Goal: Task Accomplishment & Management: Manage account settings

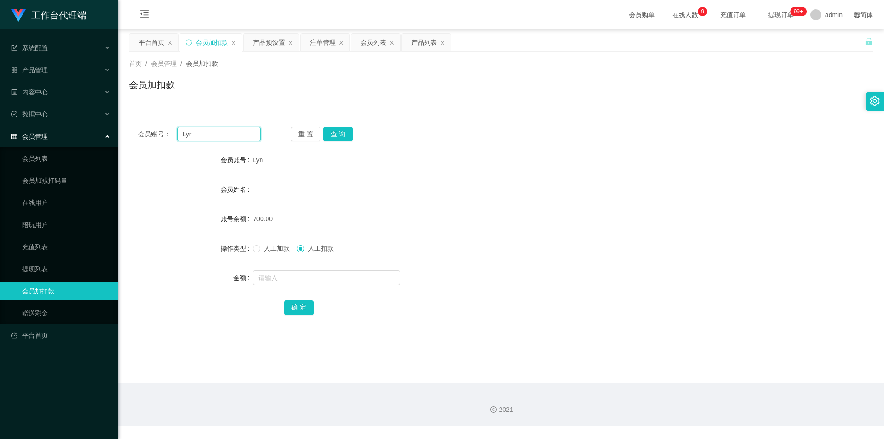
drag, startPoint x: 0, startPoint y: 0, endPoint x: 217, endPoint y: 127, distance: 251.0
click at [217, 127] on input "Lyn" at bounding box center [218, 134] width 83 height 15
paste input "[GEOGRAPHIC_DATA]"
type input "[GEOGRAPHIC_DATA]"
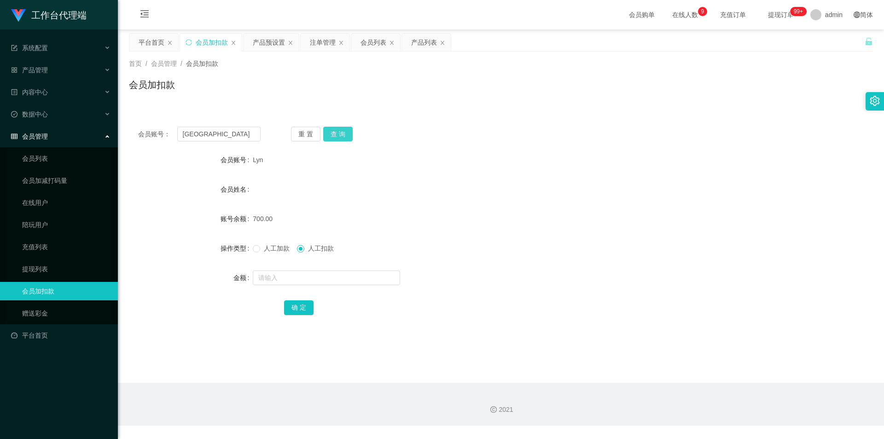
drag, startPoint x: 333, startPoint y: 134, endPoint x: 324, endPoint y: 161, distance: 27.8
click at [333, 134] on button "查 询" at bounding box center [337, 134] width 29 height 15
click at [271, 246] on span "人工加款" at bounding box center [276, 247] width 33 height 7
click at [296, 278] on input "text" at bounding box center [326, 277] width 147 height 15
type input "300"
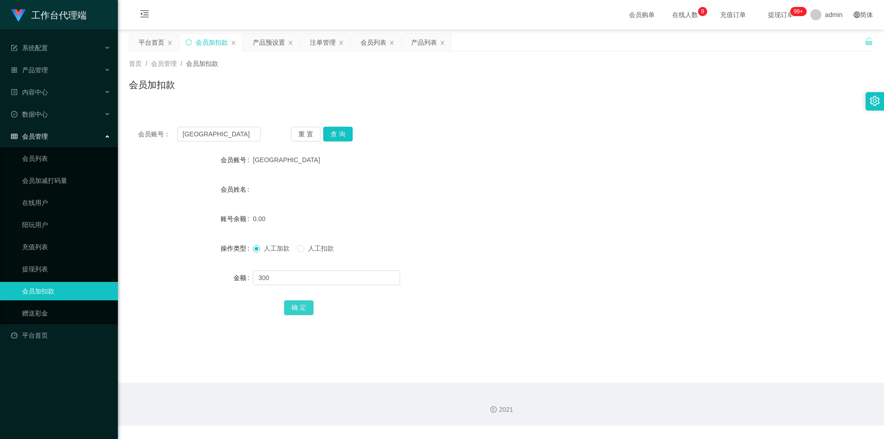
click at [294, 305] on button "确 定" at bounding box center [298, 307] width 29 height 15
click at [222, 133] on input "[GEOGRAPHIC_DATA]" at bounding box center [218, 134] width 83 height 15
paste input "MicTan"
type input "MicTan"
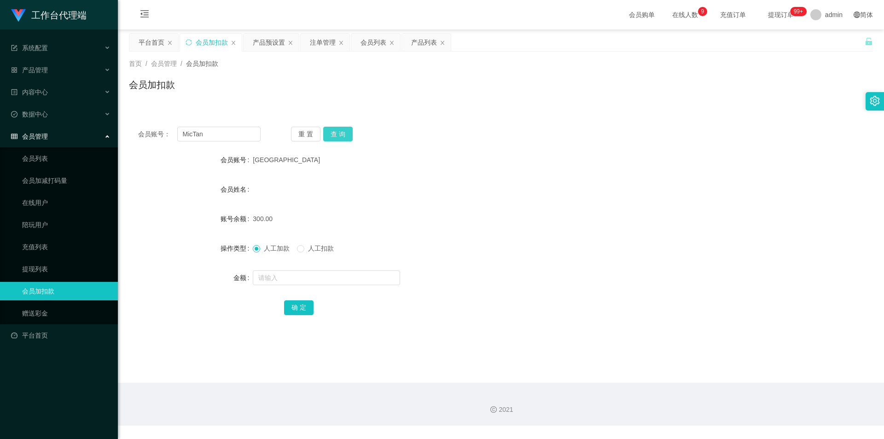
click at [345, 132] on button "查 询" at bounding box center [337, 134] width 29 height 15
click at [271, 247] on span "人工加款" at bounding box center [276, 247] width 33 height 7
click at [289, 280] on input "text" at bounding box center [326, 277] width 147 height 15
type input "100"
click at [307, 310] on button "确 定" at bounding box center [298, 307] width 29 height 15
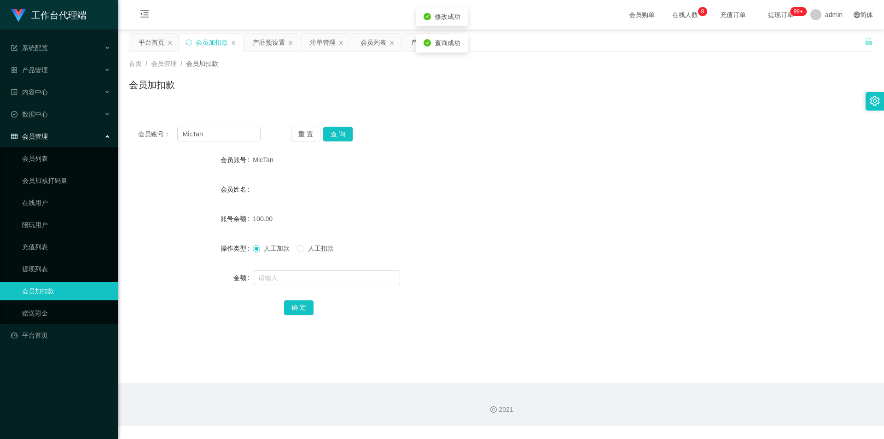
click at [620, 190] on div "会员姓名" at bounding box center [501, 189] width 744 height 18
click at [60, 73] on div "产品管理" at bounding box center [59, 70] width 118 height 18
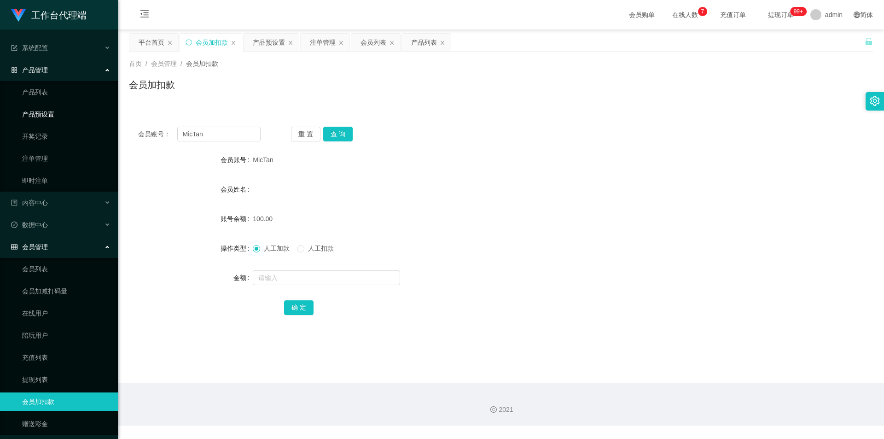
click at [52, 113] on link "产品预设置" at bounding box center [66, 114] width 88 height 18
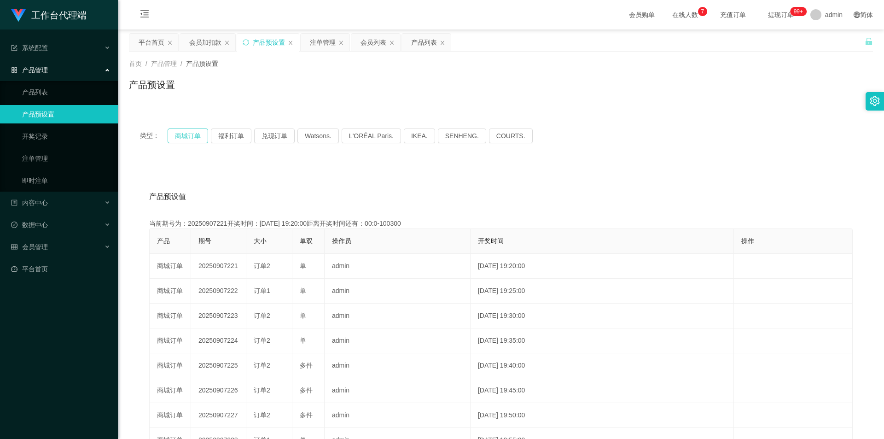
click at [197, 133] on button "商城订单" at bounding box center [188, 135] width 41 height 15
drag, startPoint x: 197, startPoint y: 133, endPoint x: 194, endPoint y: 139, distance: 7.0
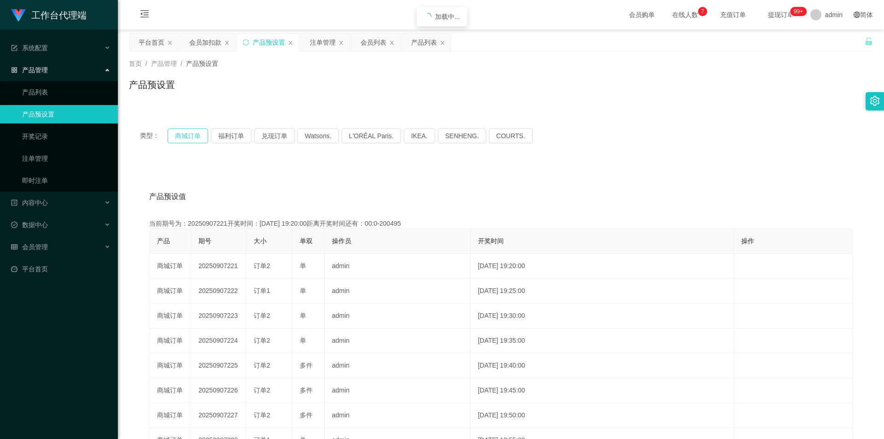
click at [197, 133] on button "商城订单" at bounding box center [188, 135] width 41 height 15
click at [45, 157] on link "注单管理" at bounding box center [66, 158] width 88 height 18
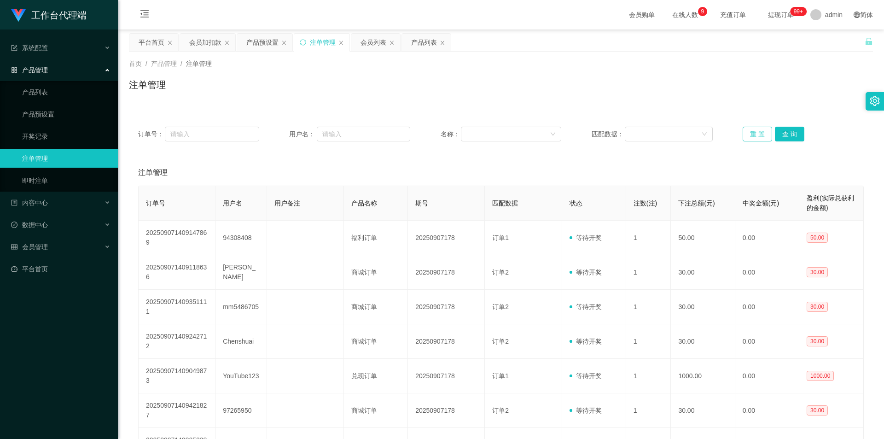
click at [752, 128] on button "重 置" at bounding box center [756, 134] width 29 height 15
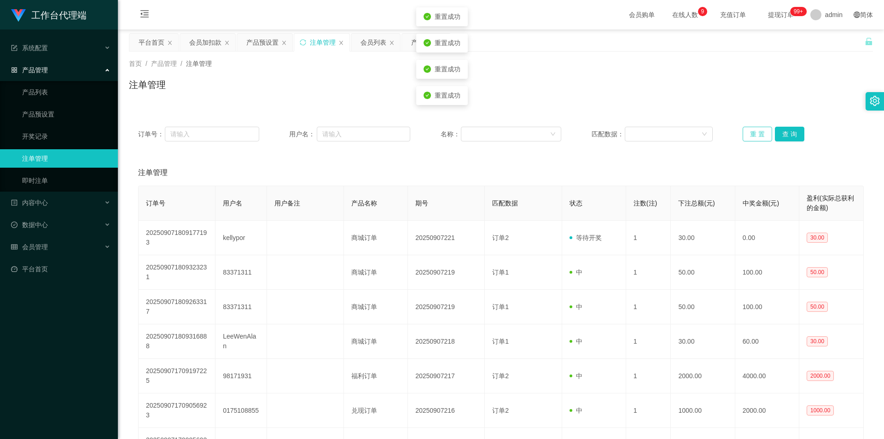
click at [752, 128] on button "重 置" at bounding box center [756, 134] width 29 height 15
click at [747, 132] on button "重 置" at bounding box center [756, 134] width 29 height 15
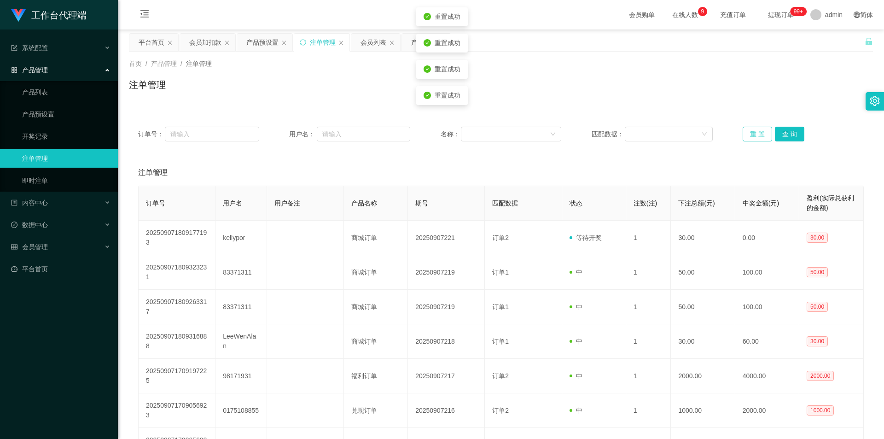
click at [747, 132] on button "重 置" at bounding box center [756, 134] width 29 height 15
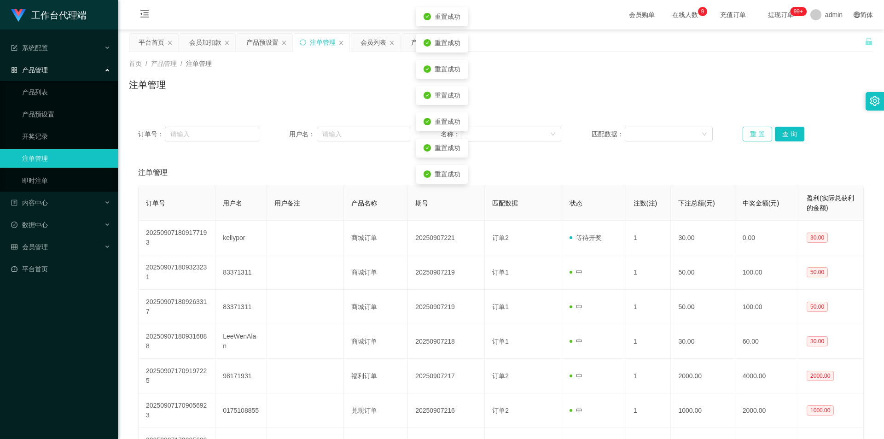
click at [747, 132] on button "重 置" at bounding box center [756, 134] width 29 height 15
click at [747, 131] on button "重 置" at bounding box center [756, 134] width 29 height 15
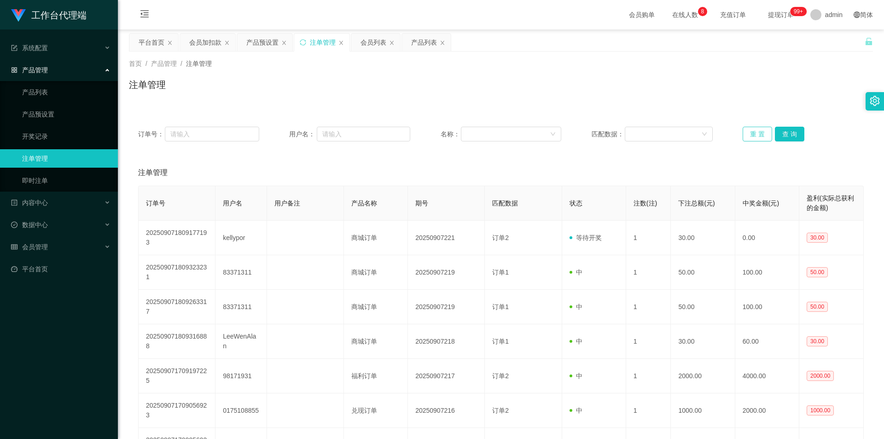
click at [748, 133] on button "重 置" at bounding box center [756, 134] width 29 height 15
click at [748, 129] on button "重 置" at bounding box center [756, 134] width 29 height 15
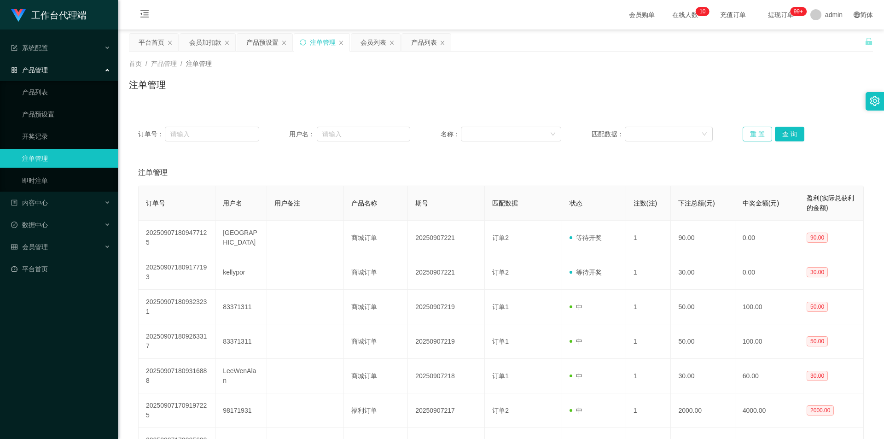
click at [748, 129] on button "重 置" at bounding box center [756, 134] width 29 height 15
click at [54, 245] on div "会员管理" at bounding box center [59, 247] width 118 height 18
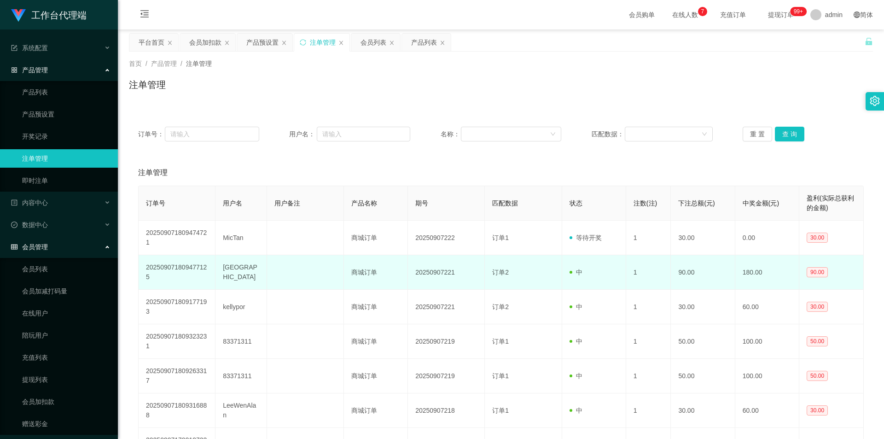
click at [236, 272] on td "[GEOGRAPHIC_DATA]" at bounding box center [240, 272] width 51 height 35
copy td "[GEOGRAPHIC_DATA]"
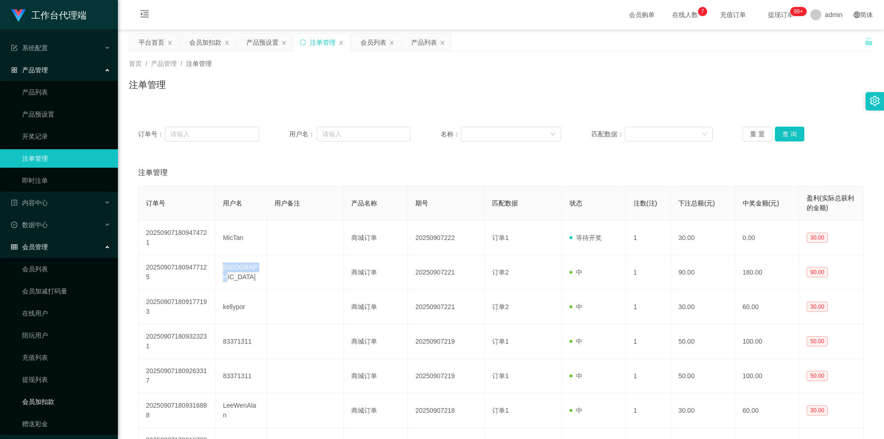
drag, startPoint x: 44, startPoint y: 402, endPoint x: 63, endPoint y: 387, distance: 24.2
click at [44, 401] on link "会员加扣款" at bounding box center [66, 401] width 88 height 18
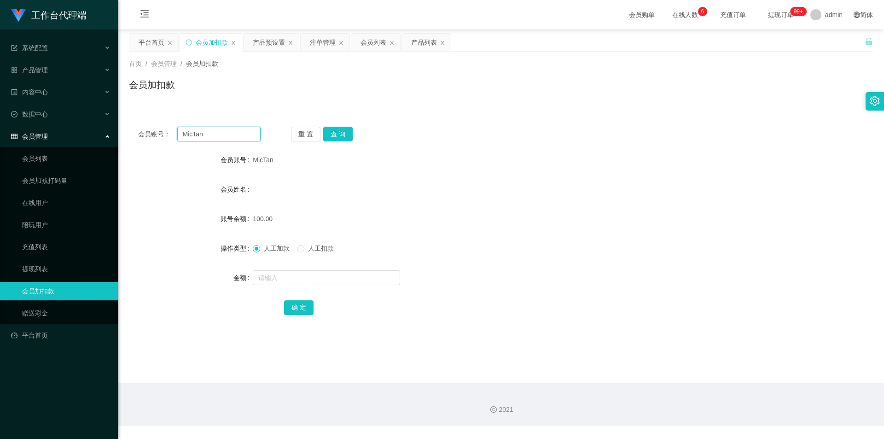
click at [222, 138] on input "MicTan" at bounding box center [218, 134] width 83 height 15
paste input "[GEOGRAPHIC_DATA]"
click at [334, 132] on button "查 询" at bounding box center [337, 134] width 29 height 15
click at [236, 137] on input "[GEOGRAPHIC_DATA]" at bounding box center [218, 134] width 83 height 15
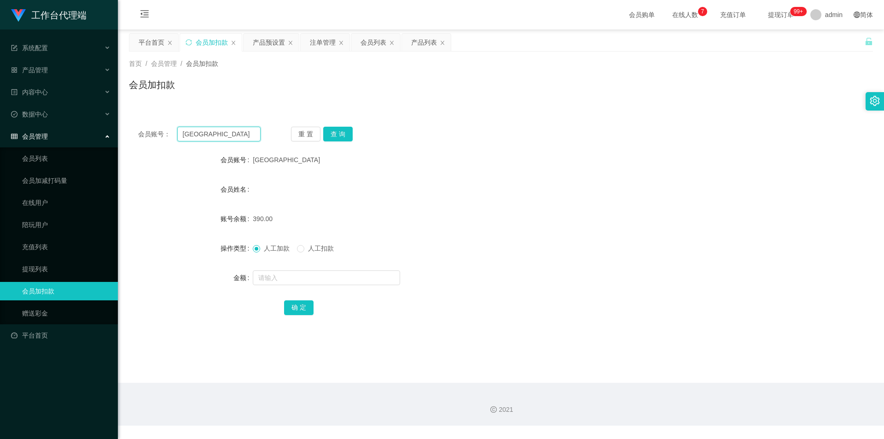
click at [236, 137] on input "[GEOGRAPHIC_DATA]" at bounding box center [218, 134] width 83 height 15
paste input "98227782"
type input "98227782"
click at [332, 128] on button "查 询" at bounding box center [337, 134] width 29 height 15
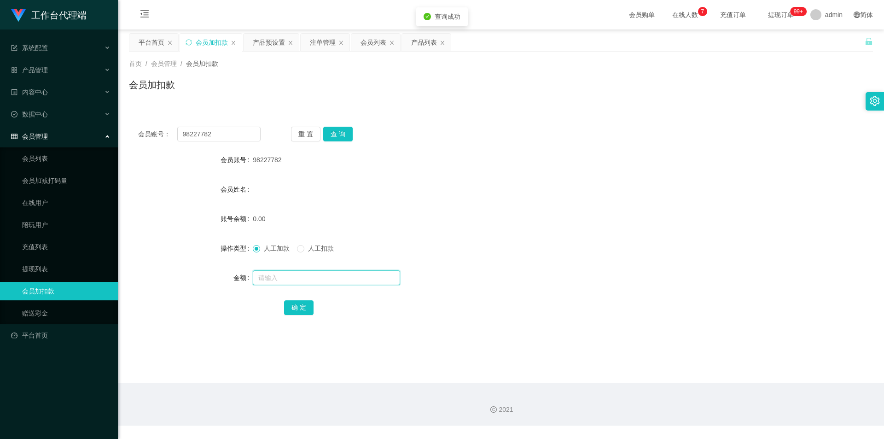
click at [301, 274] on input "text" at bounding box center [326, 277] width 147 height 15
type input "100"
click at [295, 306] on button "确 定" at bounding box center [298, 307] width 29 height 15
click at [218, 131] on input "98227782" at bounding box center [218, 134] width 83 height 15
click at [217, 132] on input "98227782" at bounding box center [218, 134] width 83 height 15
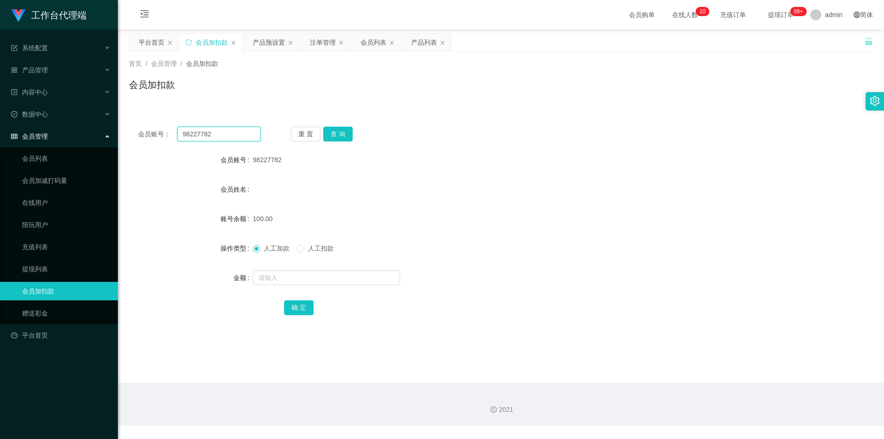
click at [219, 133] on input "98227782" at bounding box center [218, 134] width 83 height 15
paste input "MicTan"
type input "MicTan"
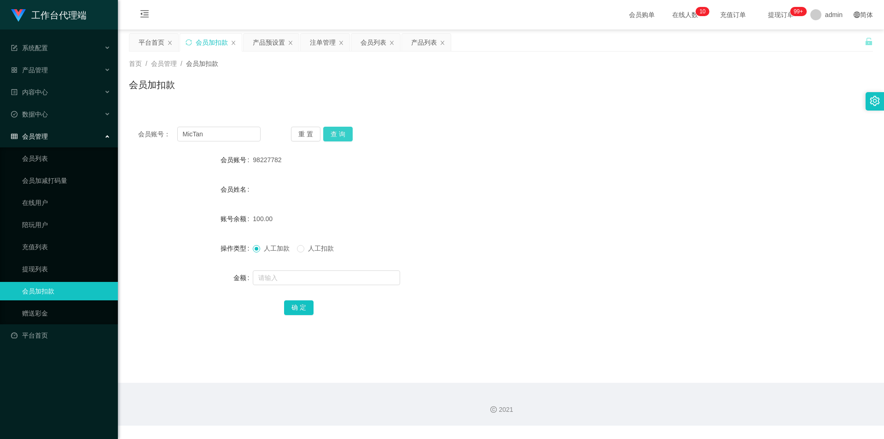
click at [336, 132] on button "查 询" at bounding box center [337, 134] width 29 height 15
click at [320, 249] on span "人工扣款" at bounding box center [320, 247] width 33 height 7
click at [331, 281] on input "text" at bounding box center [326, 277] width 147 height 15
type input "130"
click at [302, 307] on button "确 定" at bounding box center [298, 307] width 29 height 15
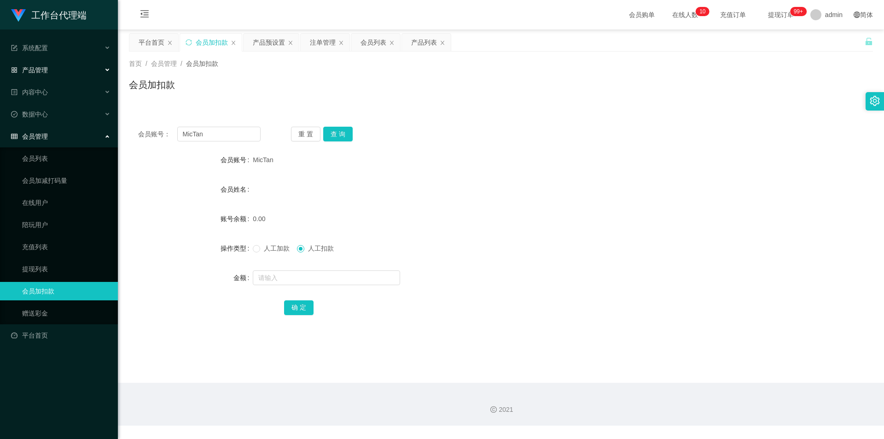
click at [41, 71] on span "产品管理" at bounding box center [29, 69] width 37 height 7
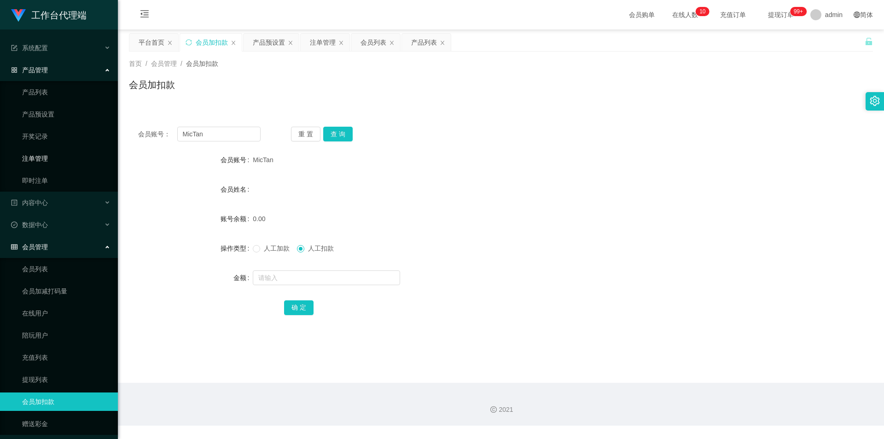
click at [35, 154] on link "注单管理" at bounding box center [66, 158] width 88 height 18
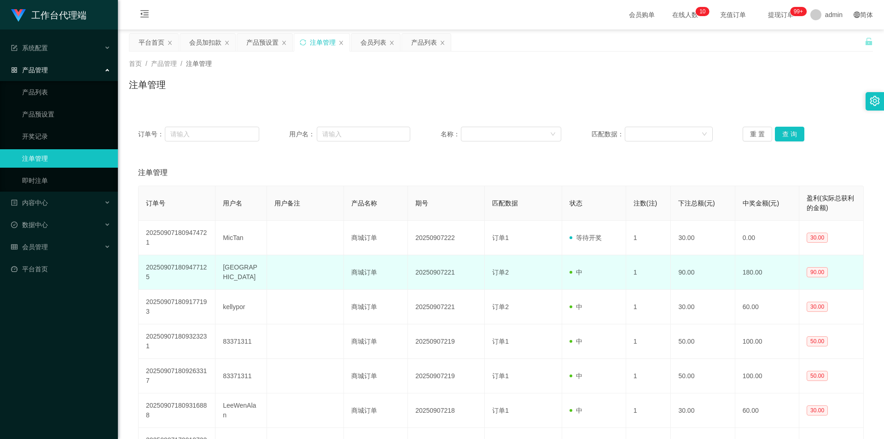
click at [229, 272] on td "[GEOGRAPHIC_DATA]" at bounding box center [240, 272] width 51 height 35
copy td "[GEOGRAPHIC_DATA]"
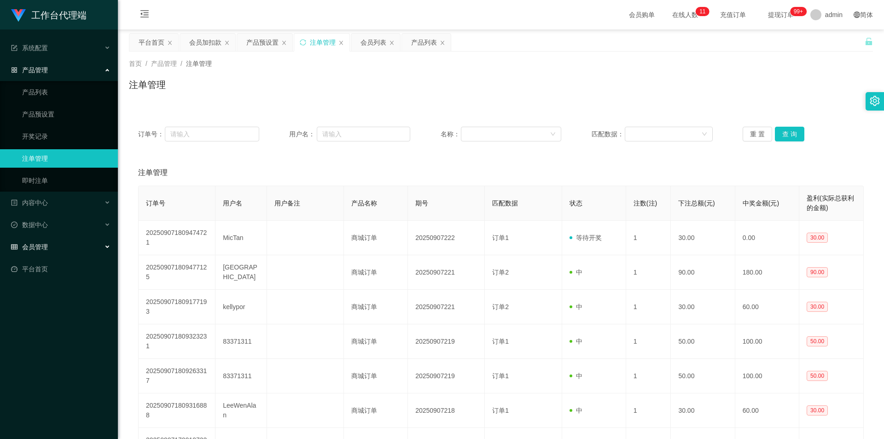
click at [44, 249] on span "会员管理" at bounding box center [29, 246] width 37 height 7
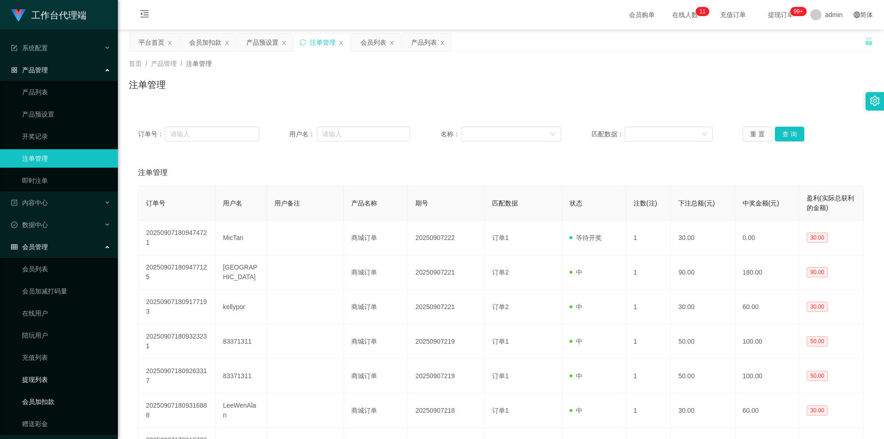
drag, startPoint x: 58, startPoint y: 395, endPoint x: 67, endPoint y: 385, distance: 14.0
click at [58, 394] on link "会员加扣款" at bounding box center [66, 401] width 88 height 18
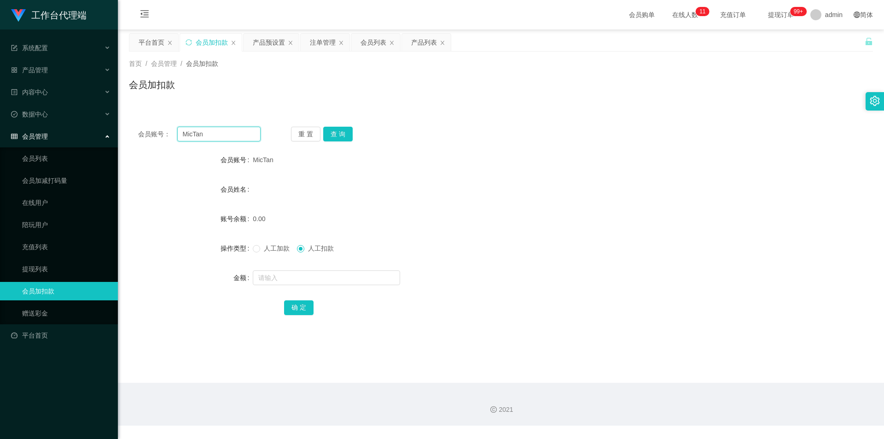
click at [212, 140] on input "MicTan" at bounding box center [218, 134] width 83 height 15
paste input "[GEOGRAPHIC_DATA]"
click at [348, 134] on button "查 询" at bounding box center [337, 134] width 29 height 15
click at [222, 135] on input "[GEOGRAPHIC_DATA]" at bounding box center [218, 134] width 83 height 15
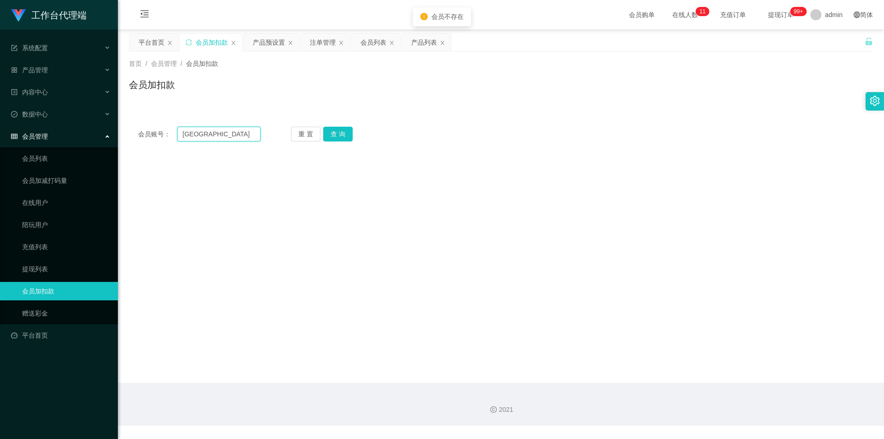
click at [215, 135] on input "[GEOGRAPHIC_DATA]" at bounding box center [218, 134] width 83 height 15
click at [344, 134] on button "查 询" at bounding box center [337, 134] width 29 height 15
click at [181, 135] on input "[GEOGRAPHIC_DATA]" at bounding box center [218, 134] width 83 height 15
click at [342, 132] on button "查 询" at bounding box center [337, 134] width 29 height 15
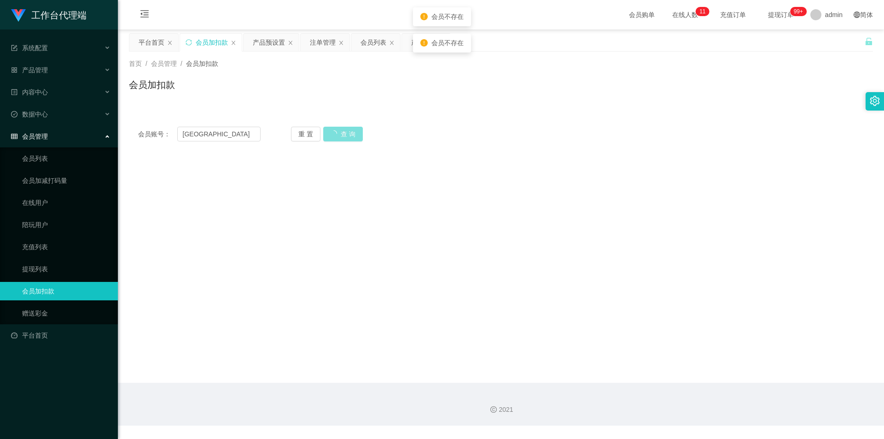
click at [342, 132] on button "查 询" at bounding box center [343, 134] width 40 height 15
click at [342, 132] on div "重 置 查 询" at bounding box center [352, 134] width 122 height 15
click at [342, 132] on button "查 询" at bounding box center [337, 134] width 29 height 15
click at [208, 134] on input "[GEOGRAPHIC_DATA]" at bounding box center [218, 134] width 83 height 15
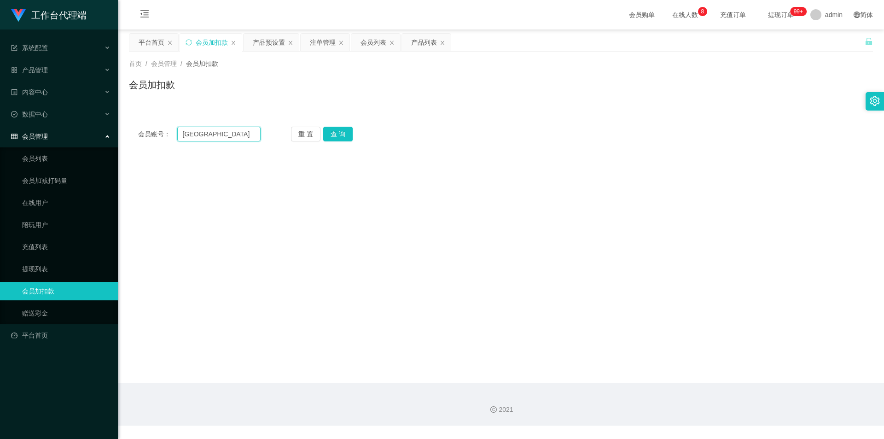
click at [208, 134] on input "[GEOGRAPHIC_DATA]" at bounding box center [218, 134] width 83 height 15
paste input "text"
type input "[GEOGRAPHIC_DATA]"
click at [350, 131] on button "查 询" at bounding box center [337, 134] width 29 height 15
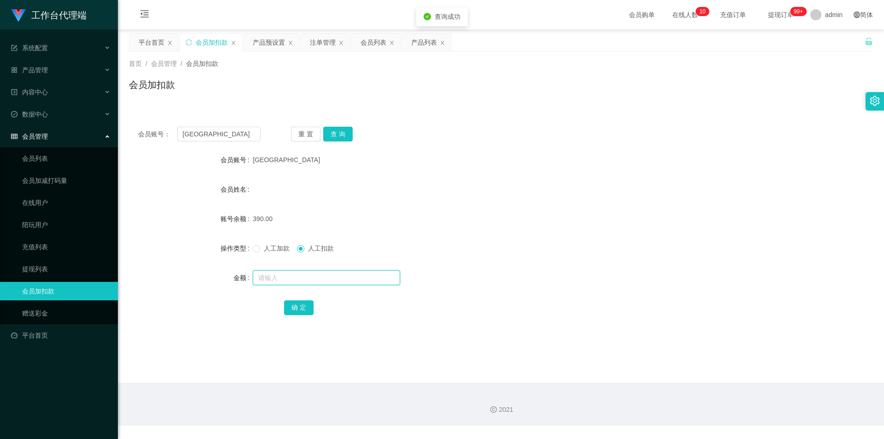
drag, startPoint x: 310, startPoint y: 279, endPoint x: 318, endPoint y: 278, distance: 7.5
click at [311, 279] on input "text" at bounding box center [326, 277] width 147 height 15
type input "390"
click at [303, 301] on button "确 定" at bounding box center [298, 307] width 29 height 15
click at [41, 66] on span "产品管理" at bounding box center [29, 69] width 37 height 7
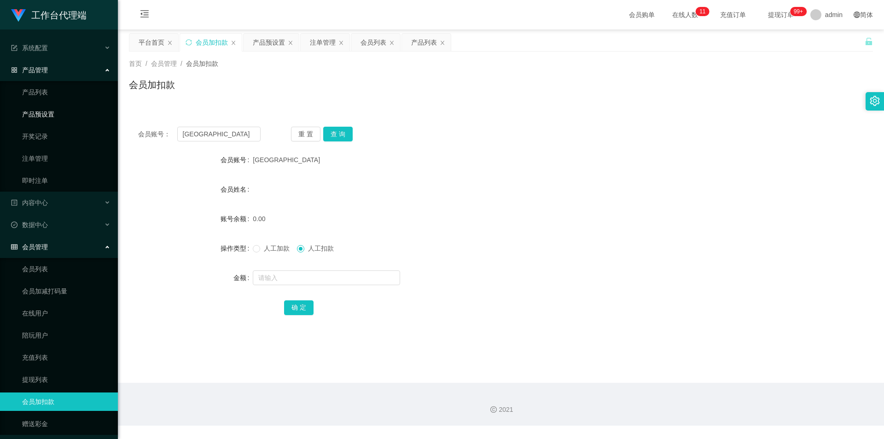
click at [49, 116] on link "产品预设置" at bounding box center [66, 114] width 88 height 18
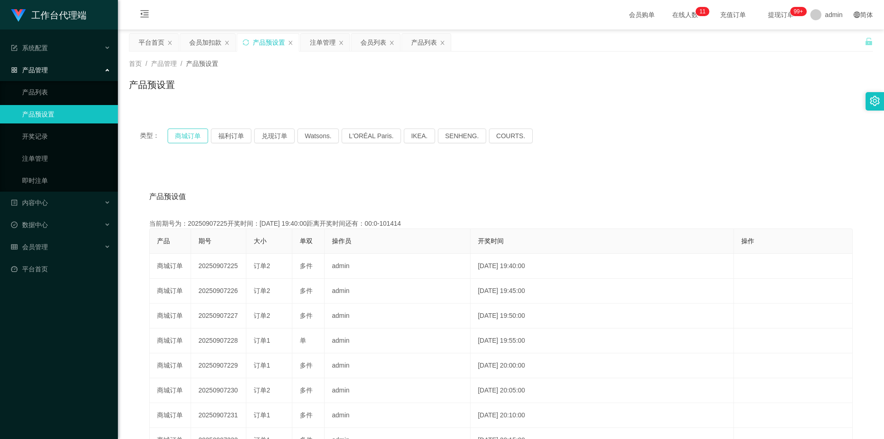
click at [178, 134] on button "商城订单" at bounding box center [188, 135] width 41 height 15
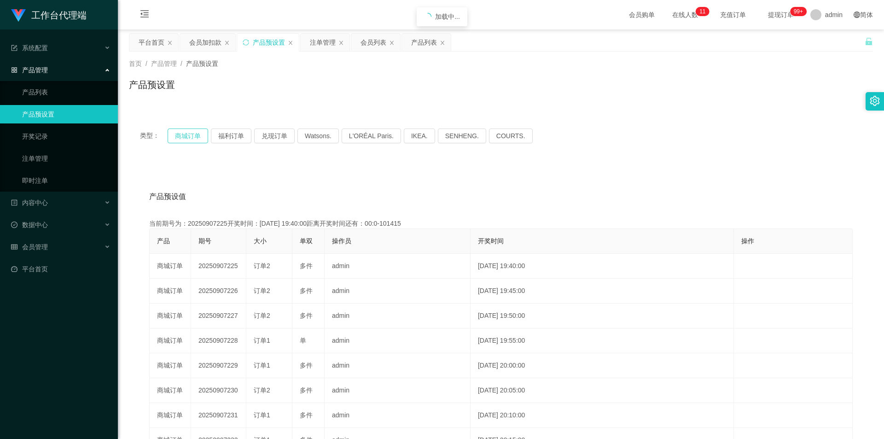
click at [178, 133] on button "商城订单" at bounding box center [188, 135] width 41 height 15
drag, startPoint x: 39, startPoint y: 154, endPoint x: 61, endPoint y: 153, distance: 21.7
click at [39, 154] on link "注单管理" at bounding box center [66, 158] width 88 height 18
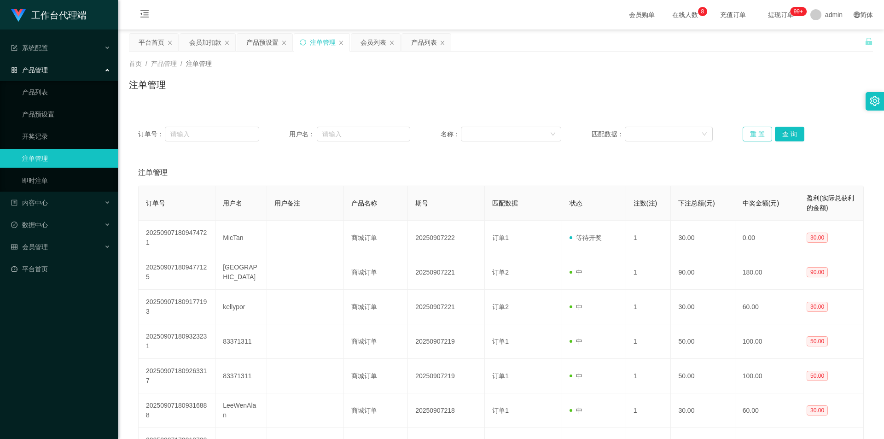
click at [755, 136] on button "重 置" at bounding box center [756, 134] width 29 height 15
click at [751, 135] on button "重 置" at bounding box center [756, 134] width 29 height 15
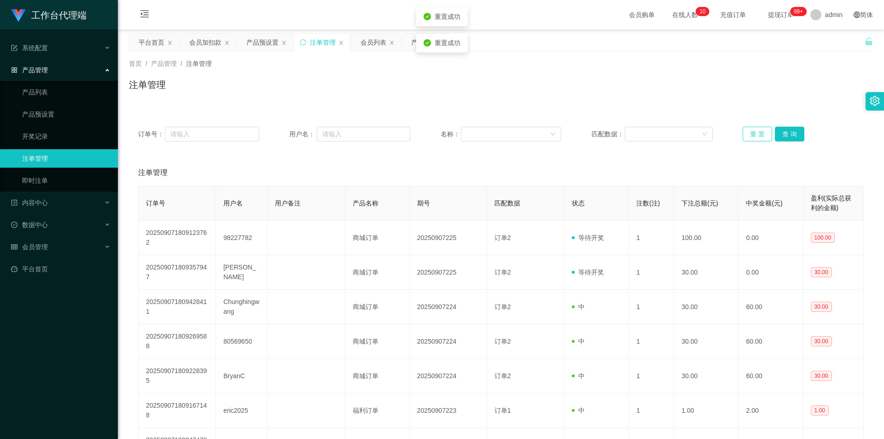
click at [751, 135] on button "重 置" at bounding box center [756, 134] width 29 height 15
click at [767, 137] on button "重 置" at bounding box center [756, 134] width 29 height 15
click at [759, 134] on button "重 置" at bounding box center [756, 134] width 29 height 15
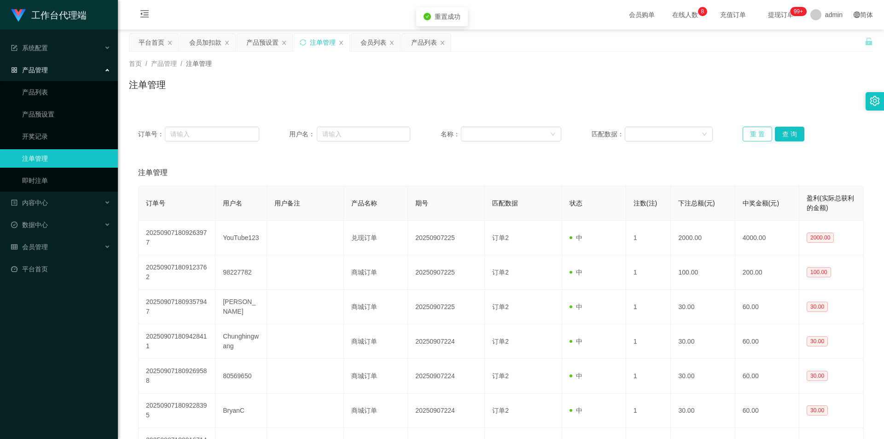
click at [759, 134] on button "重 置" at bounding box center [756, 134] width 29 height 15
click at [81, 248] on div "会员管理" at bounding box center [59, 247] width 118 height 18
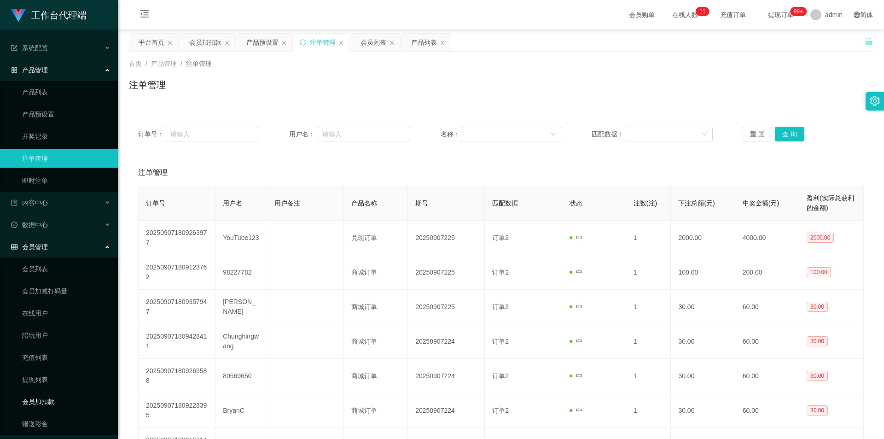
click at [53, 398] on link "会员加扣款" at bounding box center [66, 401] width 88 height 18
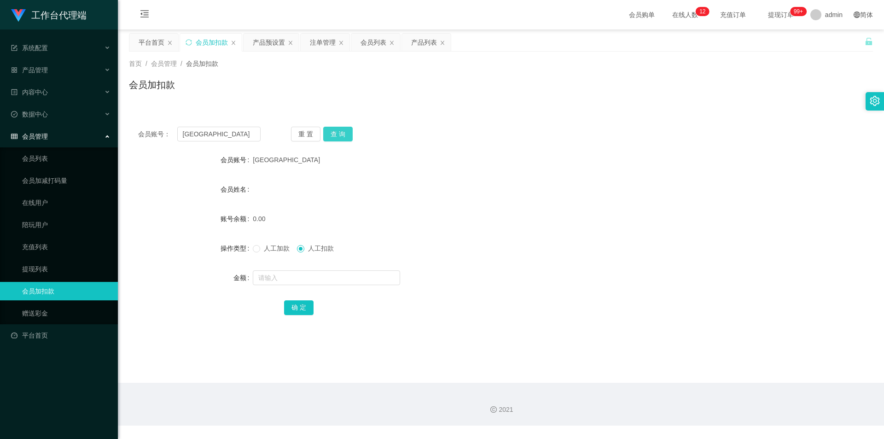
click at [342, 135] on button "查 询" at bounding box center [337, 134] width 29 height 15
click at [56, 113] on div "数据中心" at bounding box center [59, 114] width 118 height 18
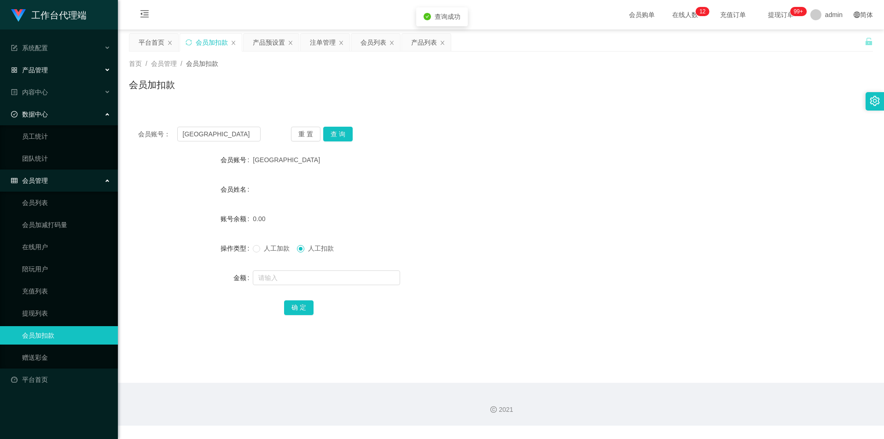
click at [51, 71] on div "产品管理" at bounding box center [59, 70] width 118 height 18
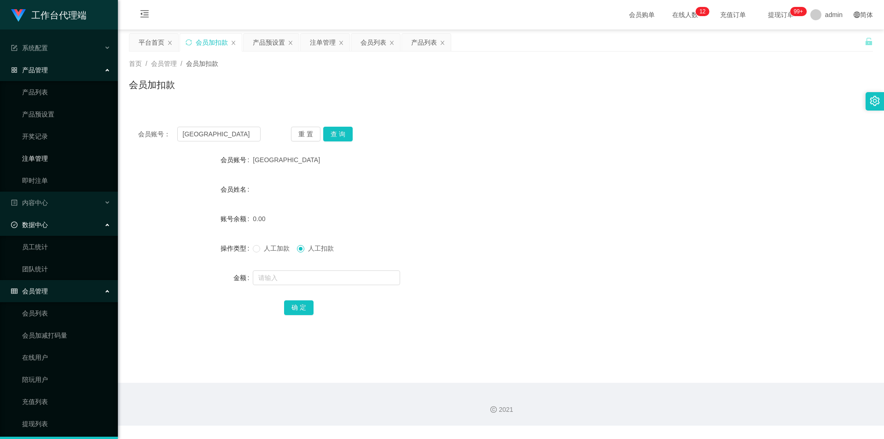
click at [52, 160] on link "注单管理" at bounding box center [66, 158] width 88 height 18
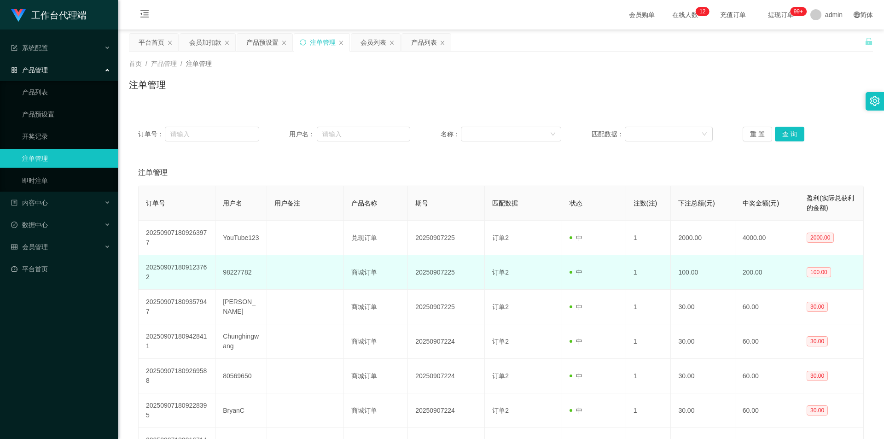
click at [232, 274] on td "98227782" at bounding box center [240, 272] width 51 height 35
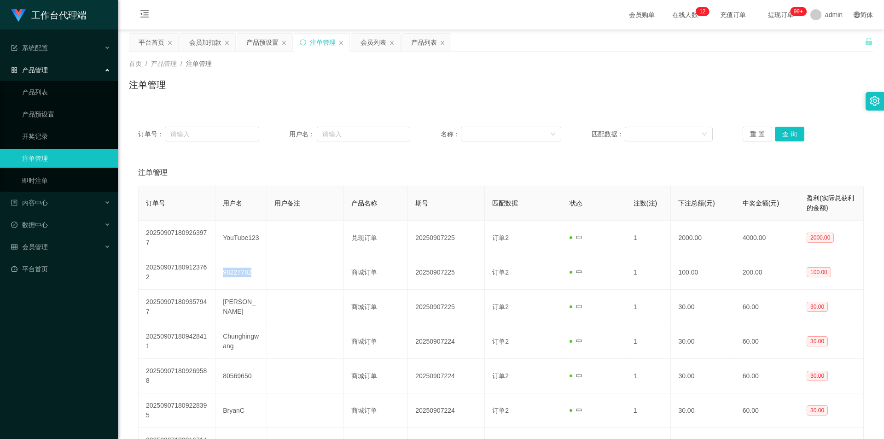
copy td "98227782"
click at [41, 250] on span "会员管理" at bounding box center [29, 246] width 37 height 7
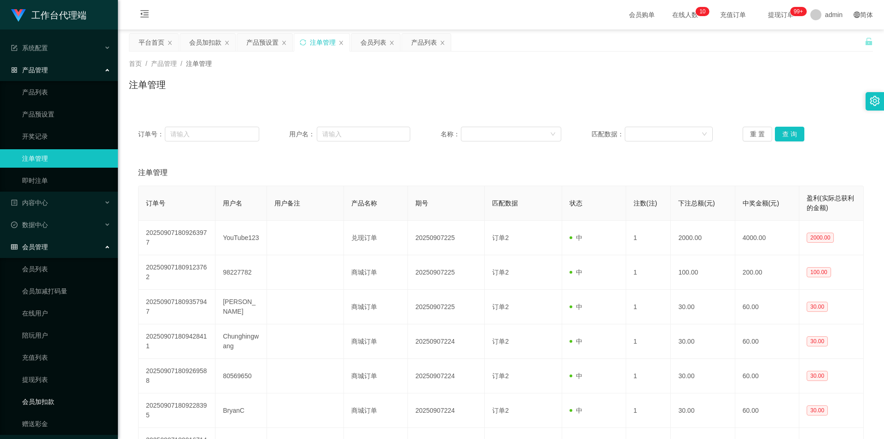
click at [56, 397] on link "会员加扣款" at bounding box center [66, 401] width 88 height 18
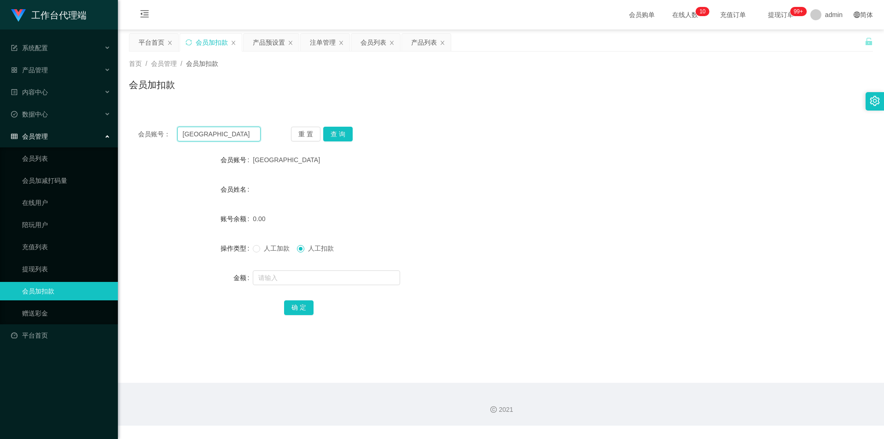
click at [224, 133] on input "[GEOGRAPHIC_DATA]" at bounding box center [218, 134] width 83 height 15
paste input "98227782"
type input "98227782"
click at [333, 135] on button "查 询" at bounding box center [337, 134] width 29 height 15
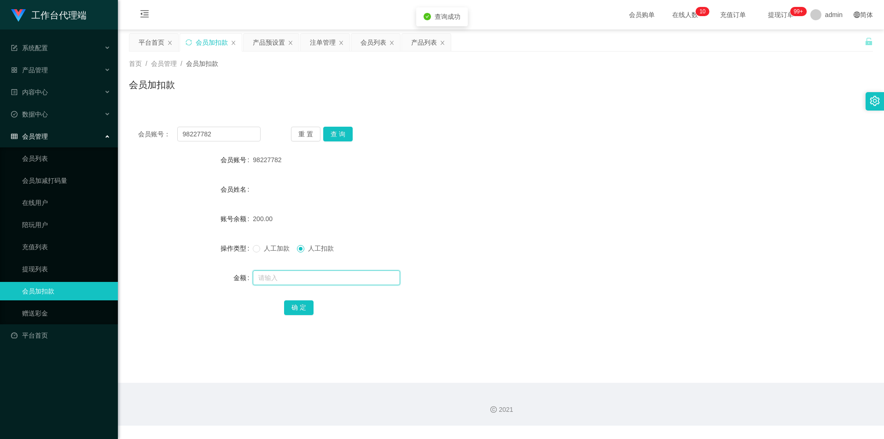
click at [310, 283] on input "text" at bounding box center [326, 277] width 147 height 15
type input "70"
click at [299, 302] on button "确 定" at bounding box center [298, 307] width 29 height 15
click at [287, 273] on input "text" at bounding box center [326, 277] width 147 height 15
type input "130"
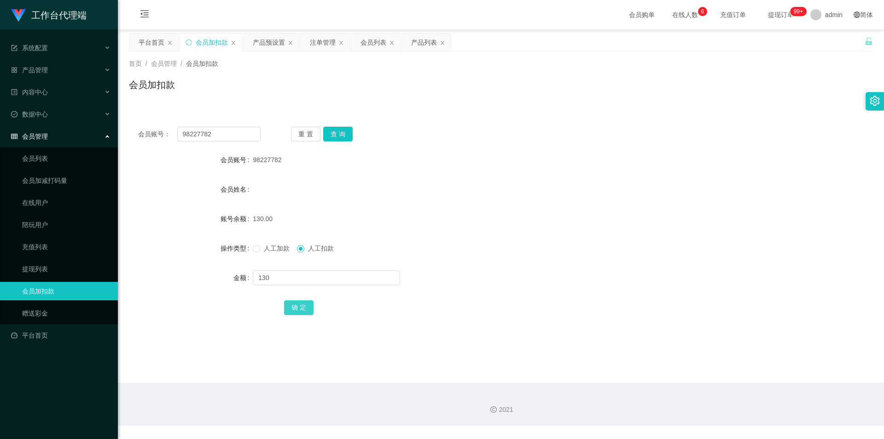
click at [305, 304] on button "确 定" at bounding box center [298, 307] width 29 height 15
